Goal: Use online tool/utility: Utilize a website feature to perform a specific function

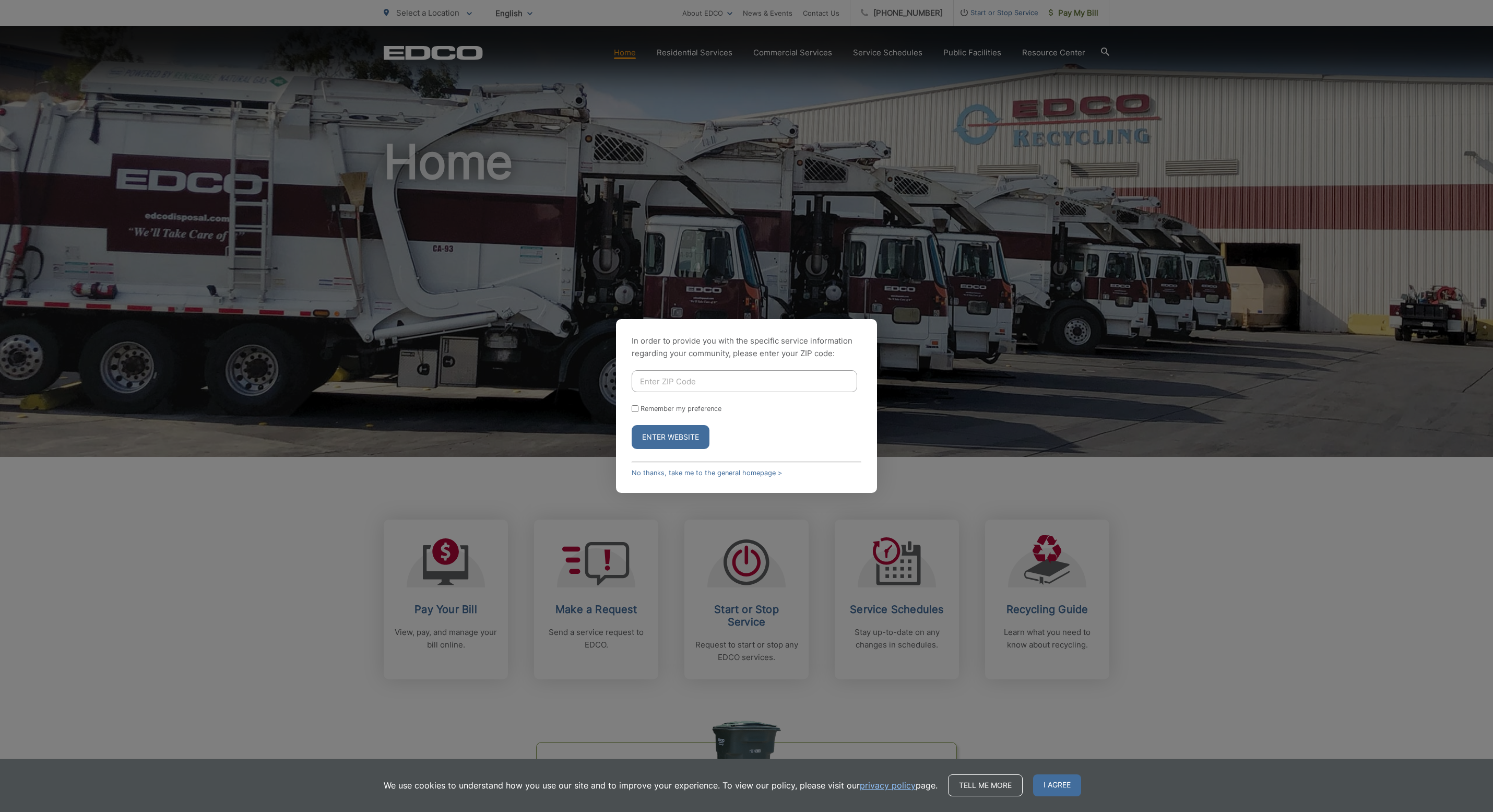
click at [703, 386] on input "Enter ZIP Code" at bounding box center [745, 381] width 226 height 22
type input "92081"
click at [632, 425] on button "Enter Website" at bounding box center [671, 437] width 78 height 24
click at [662, 438] on button "Enter Website" at bounding box center [671, 443] width 78 height 24
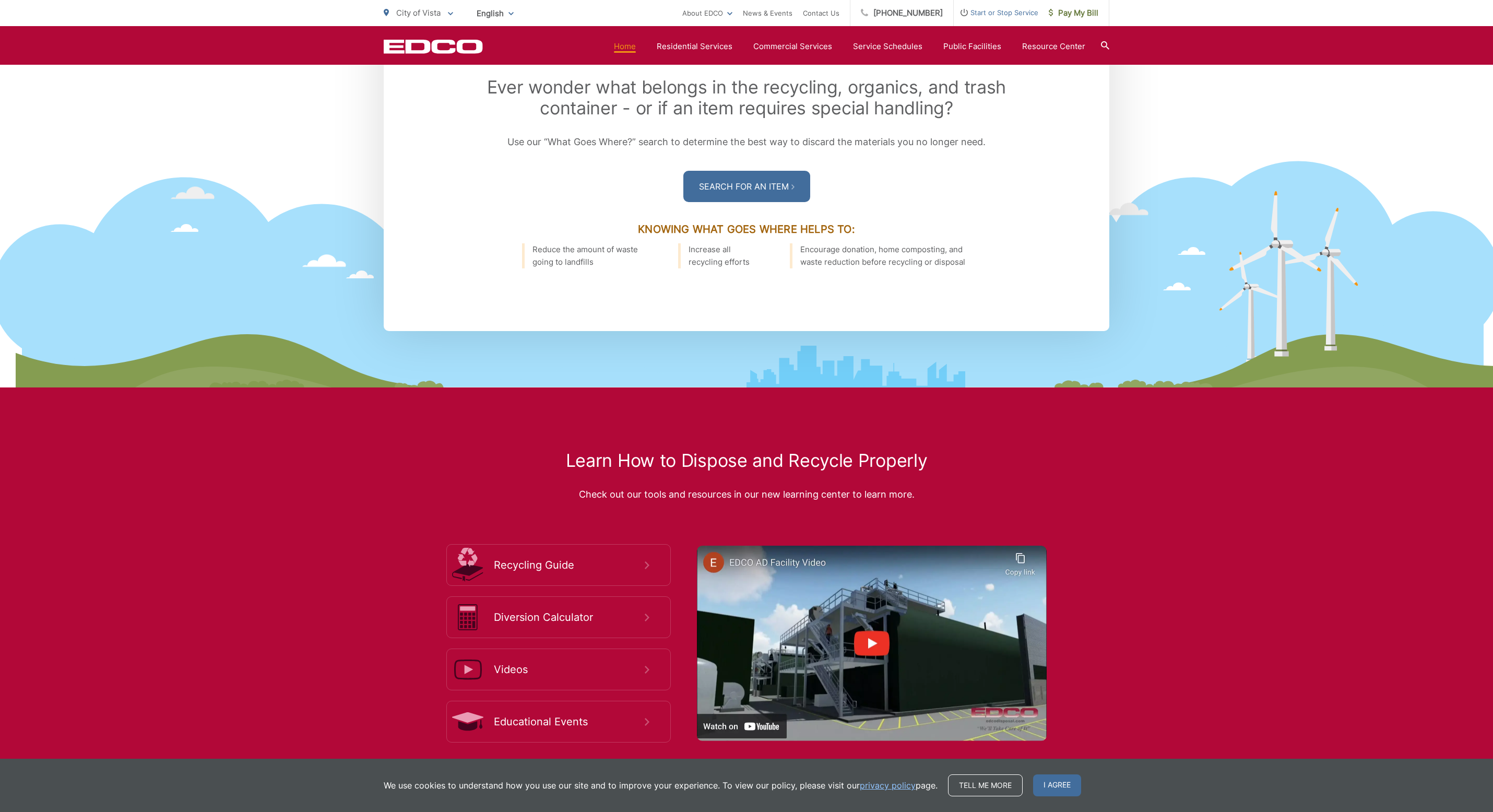
scroll to position [1674, 0]
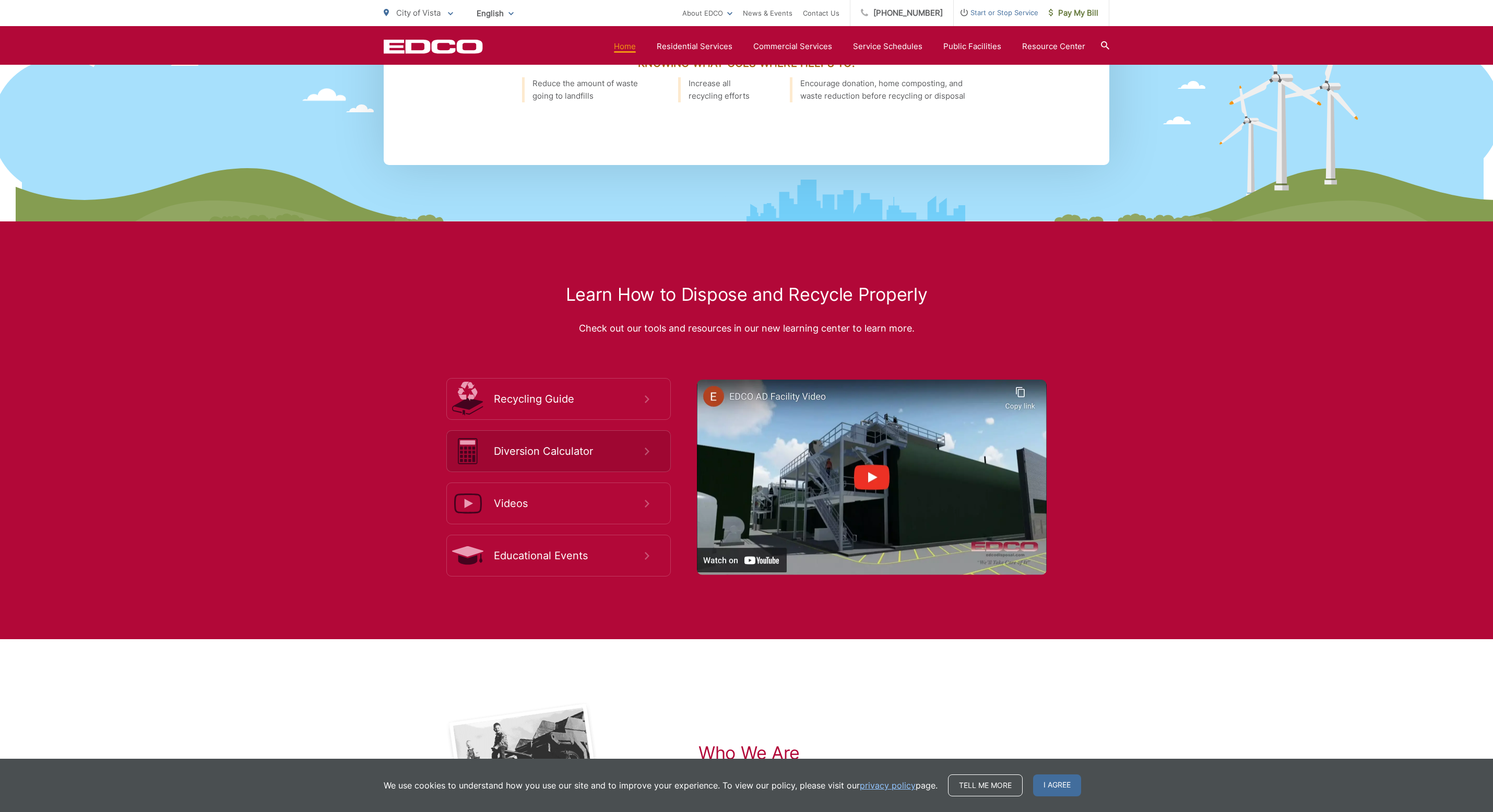
click at [635, 448] on span "Diversion Calculator" at bounding box center [569, 451] width 151 height 13
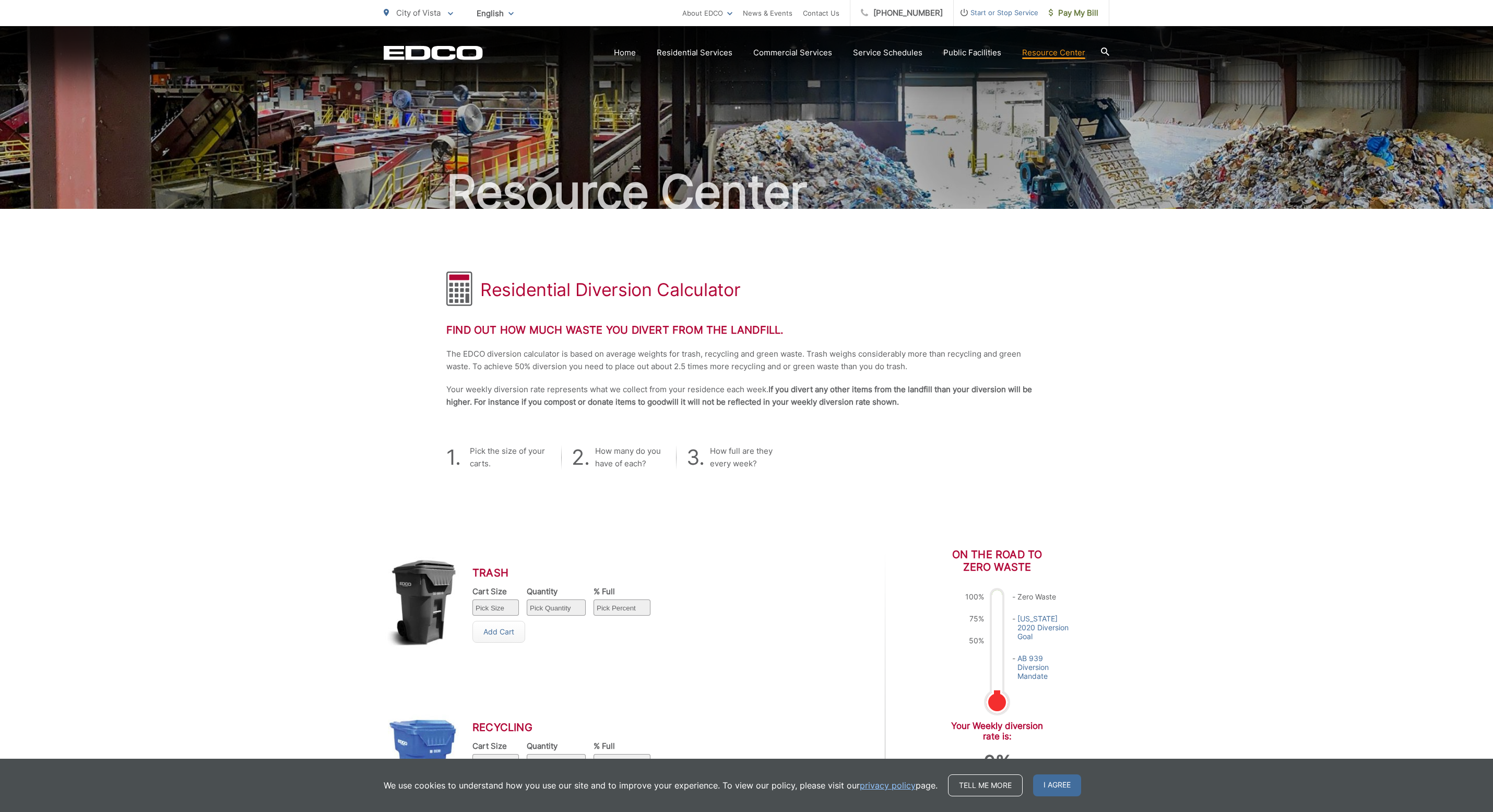
click at [508, 605] on select "Pick Size 32 gallon 64 gallon 96 gallon" at bounding box center [496, 607] width 47 height 16
select select "32"
click at [547, 610] on select "Pick Quantity 1 2 3 4 5 6 7 8 9 10" at bounding box center [556, 607] width 59 height 16
select select "2"
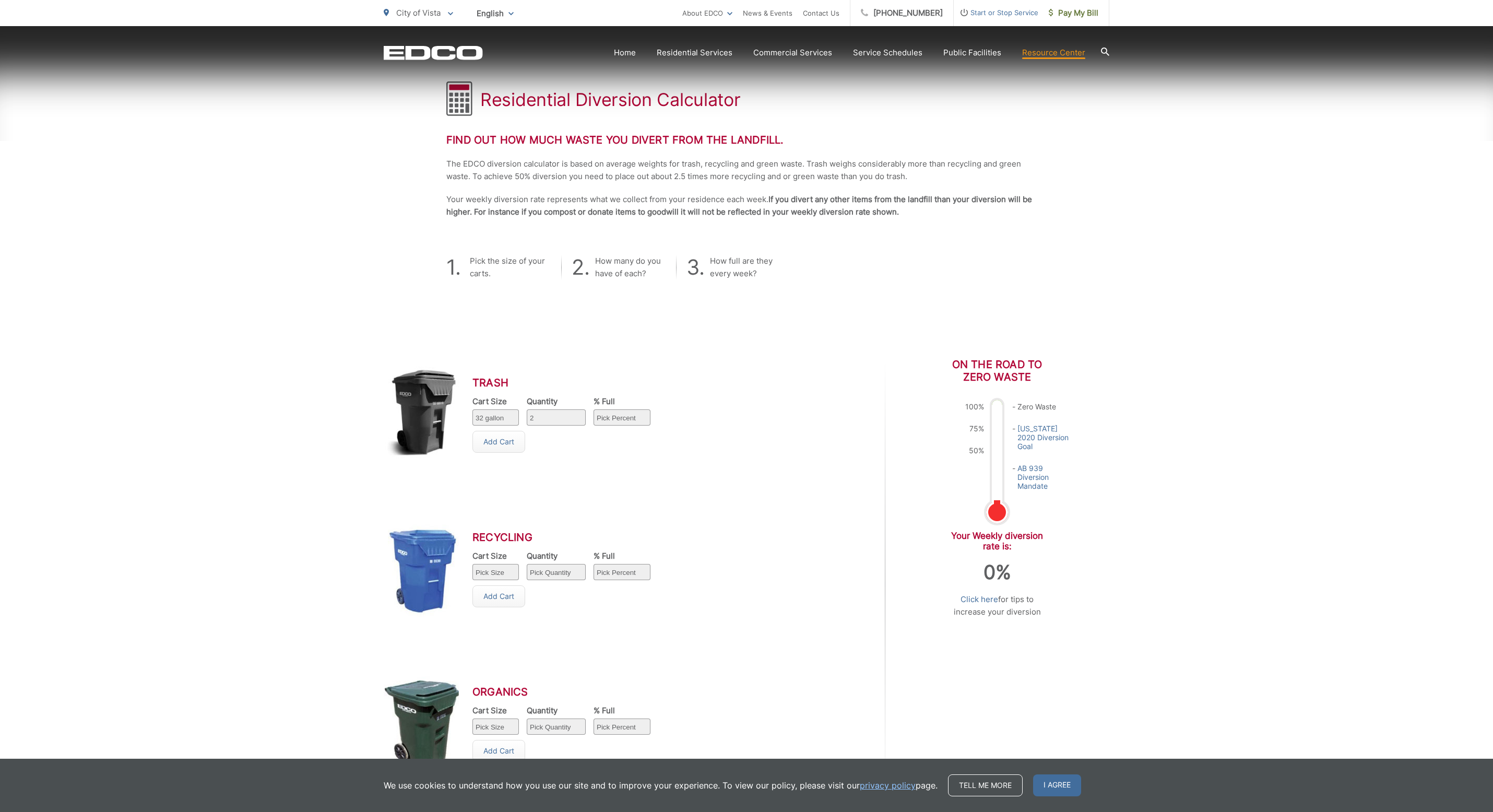
scroll to position [244, 0]
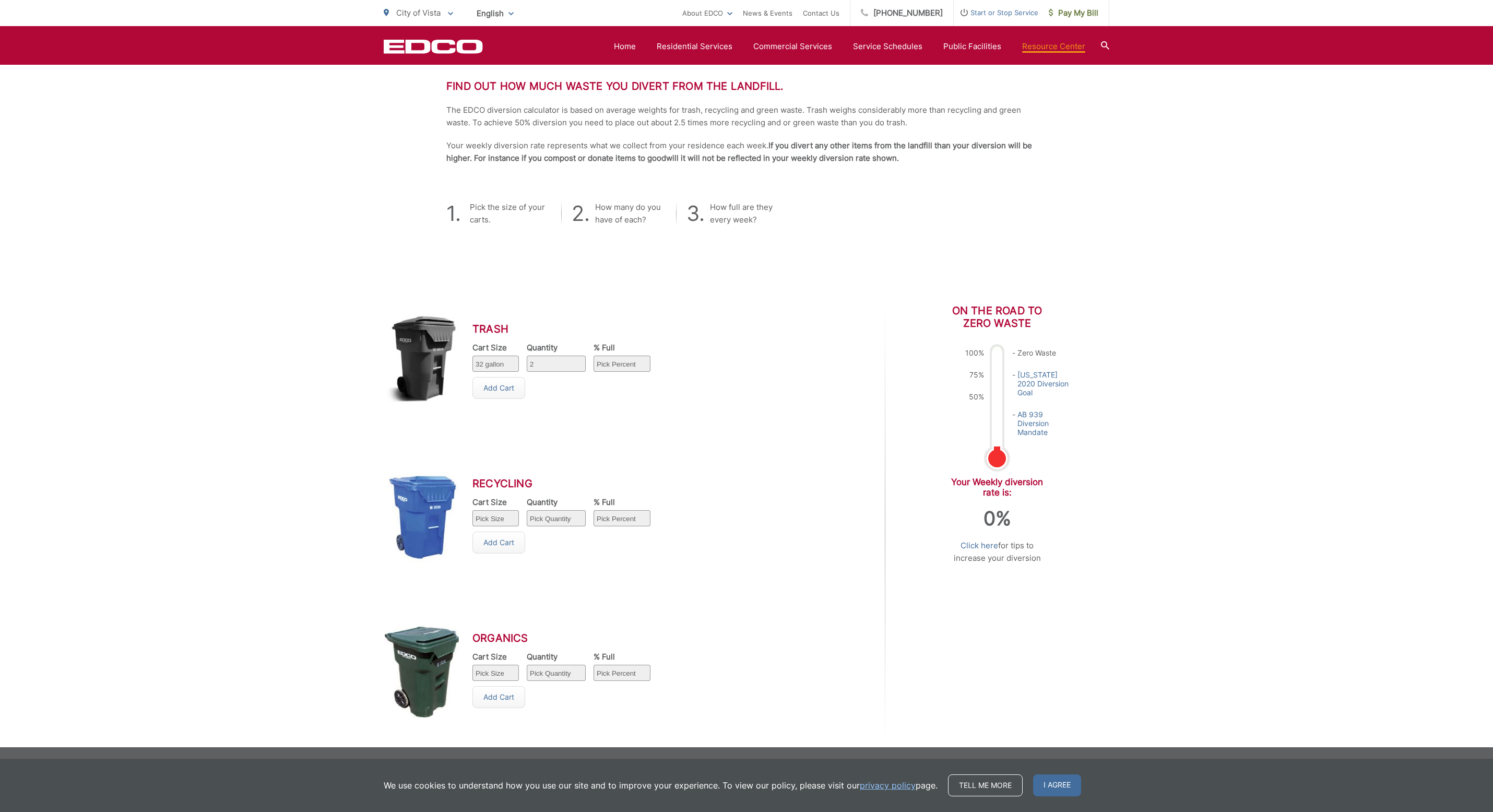
click at [615, 368] on select "Pick Percent 25 50 75 100" at bounding box center [622, 364] width 57 height 16
select select "75"
click at [501, 386] on link "Add Cart" at bounding box center [499, 388] width 53 height 22
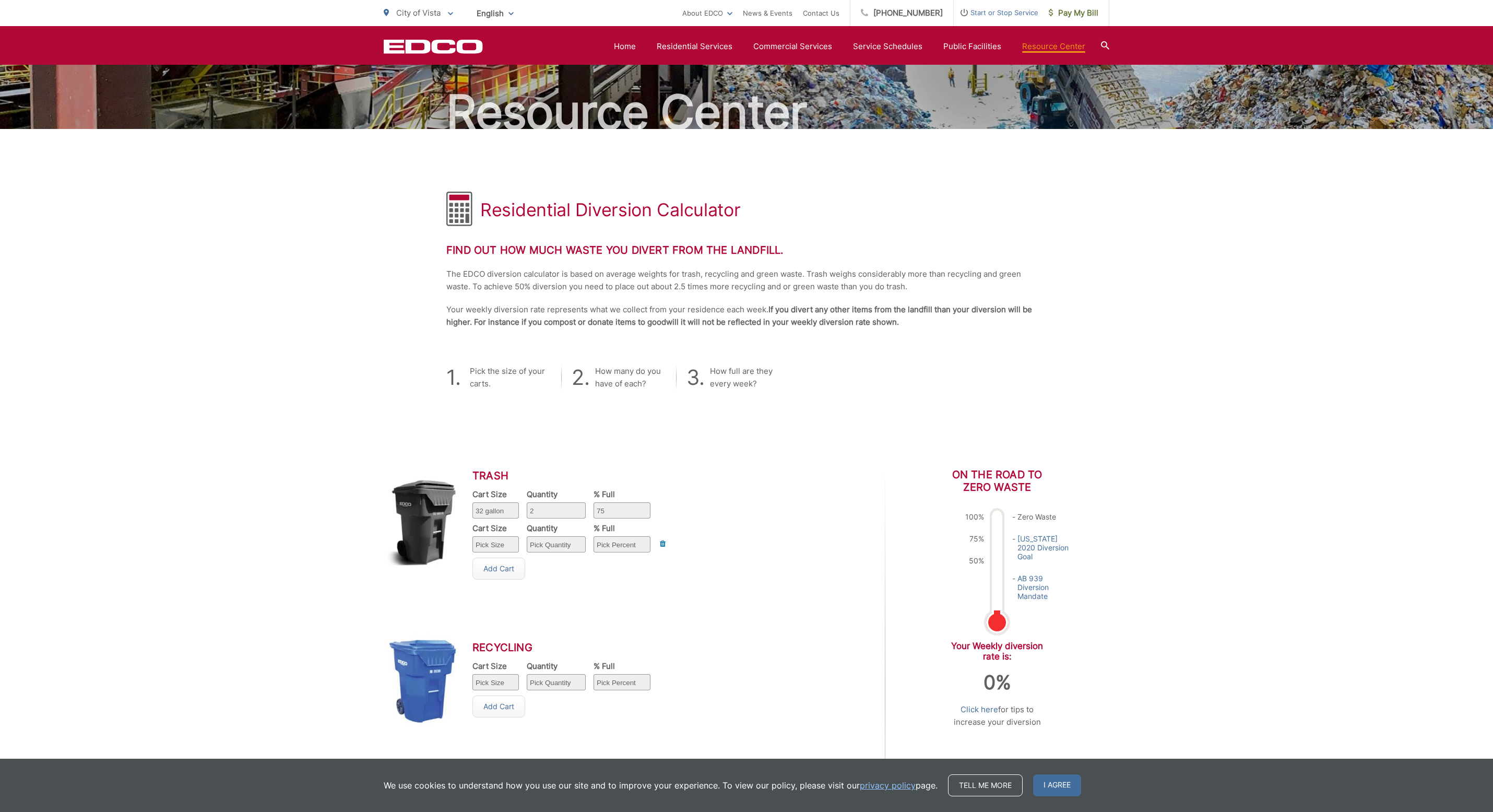
scroll to position [0, 0]
